Goal: Task Accomplishment & Management: Use online tool/utility

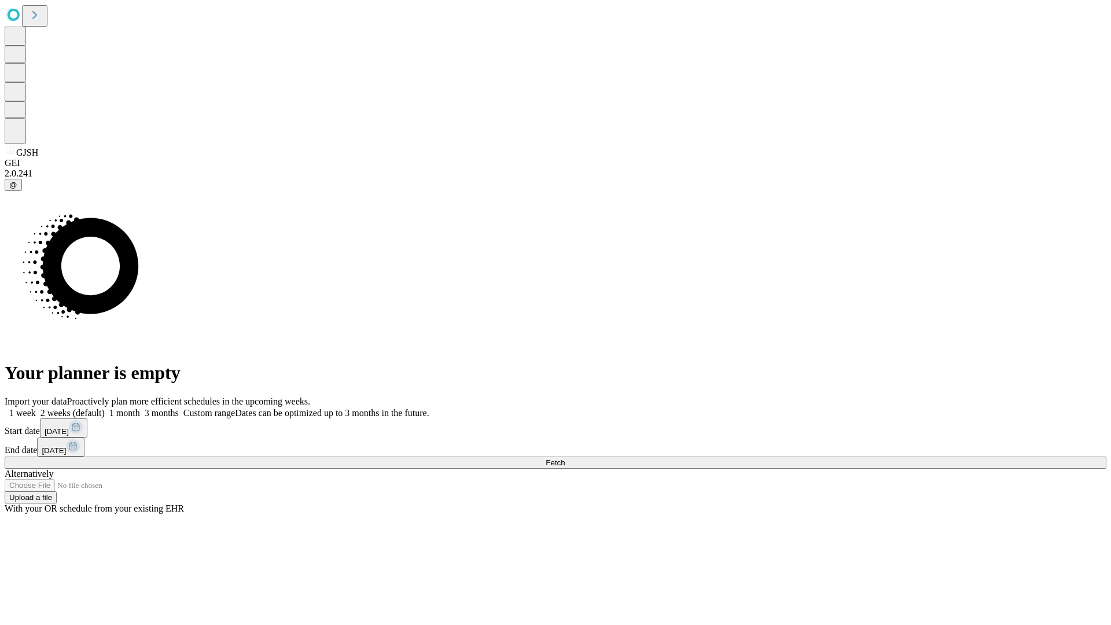
click at [565, 458] on span "Fetch" at bounding box center [555, 462] width 19 height 9
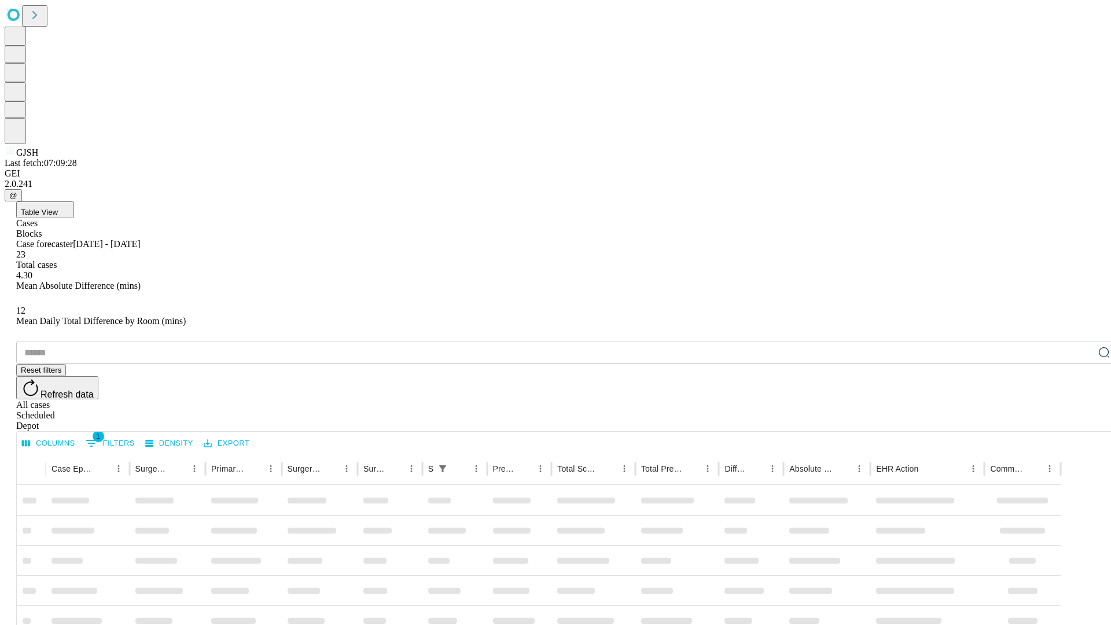
click at [1081, 421] on div "Depot" at bounding box center [567, 426] width 1102 height 10
